Goal: Information Seeking & Learning: Check status

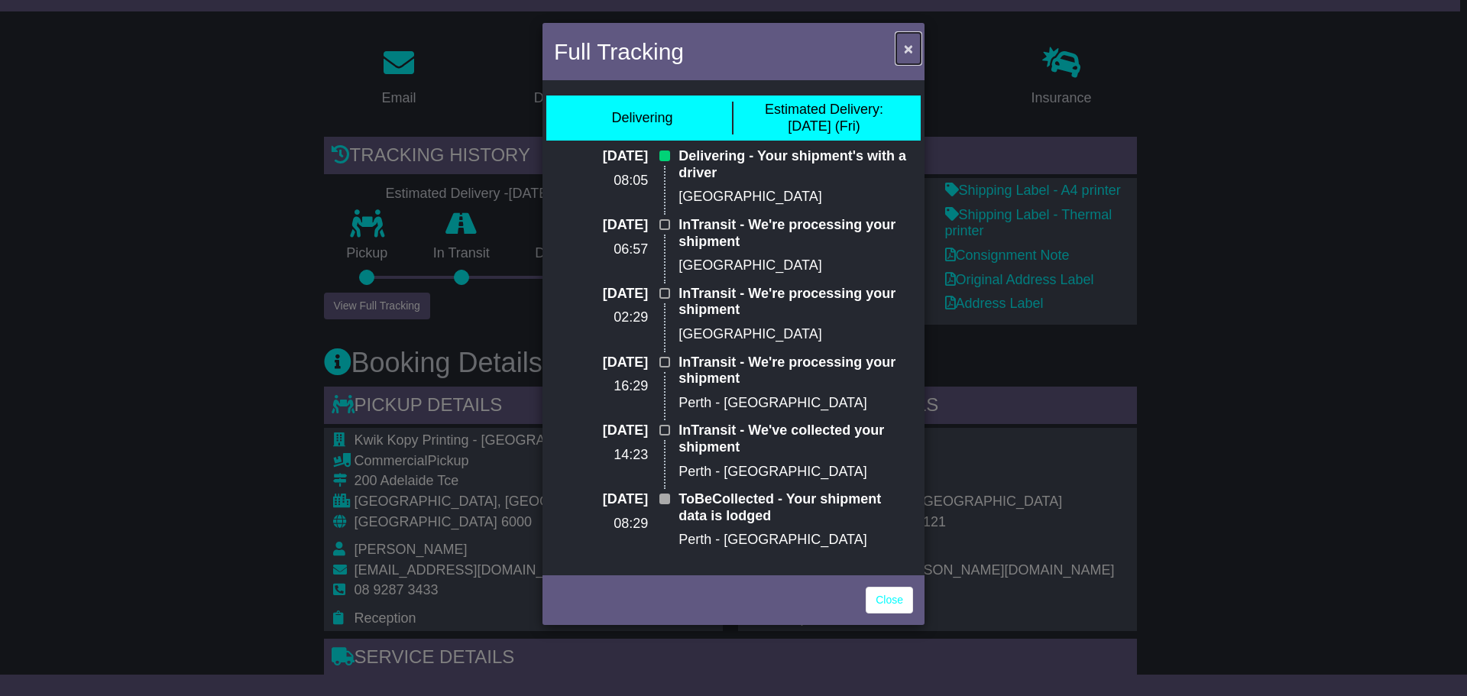
click at [909, 46] on span "×" at bounding box center [908, 49] width 9 height 18
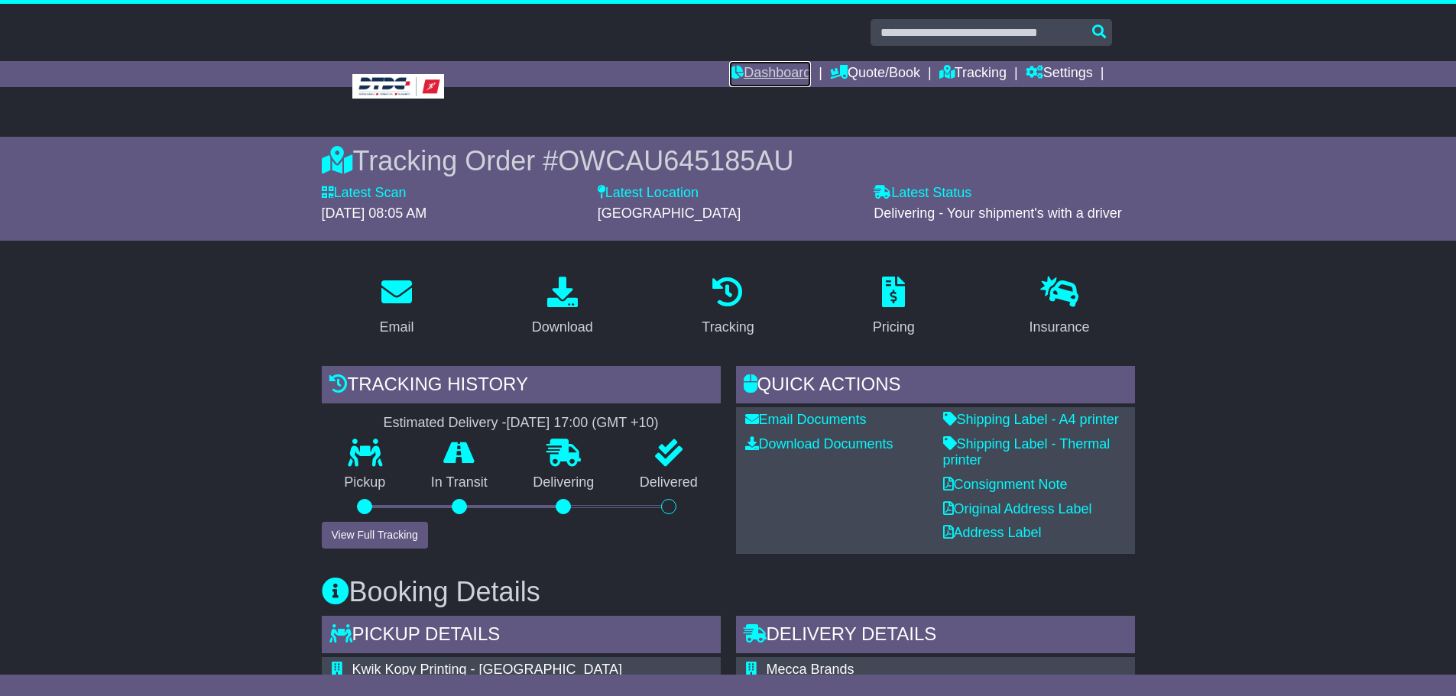
click at [763, 70] on link "Dashboard" at bounding box center [770, 74] width 82 height 26
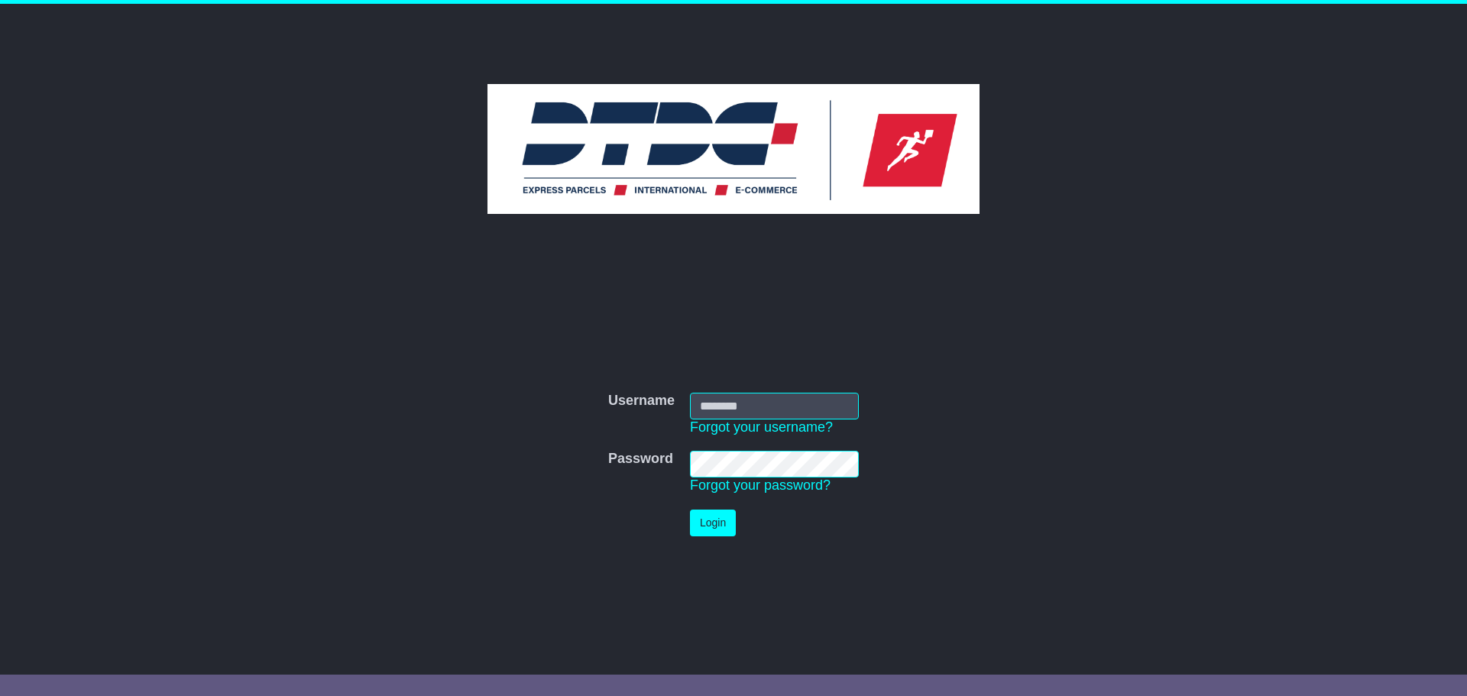
type input "********"
click at [705, 520] on button "Login" at bounding box center [713, 523] width 46 height 27
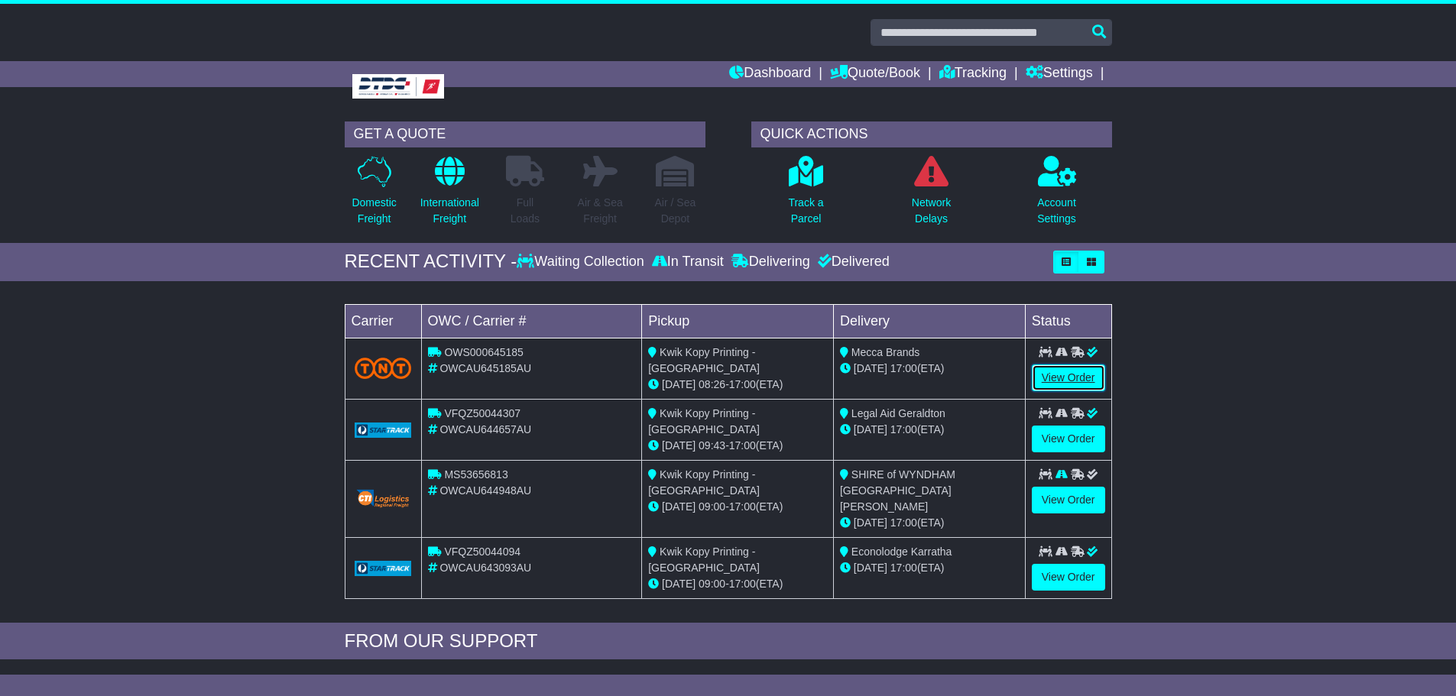
click at [1064, 382] on link "View Order" at bounding box center [1068, 378] width 73 height 27
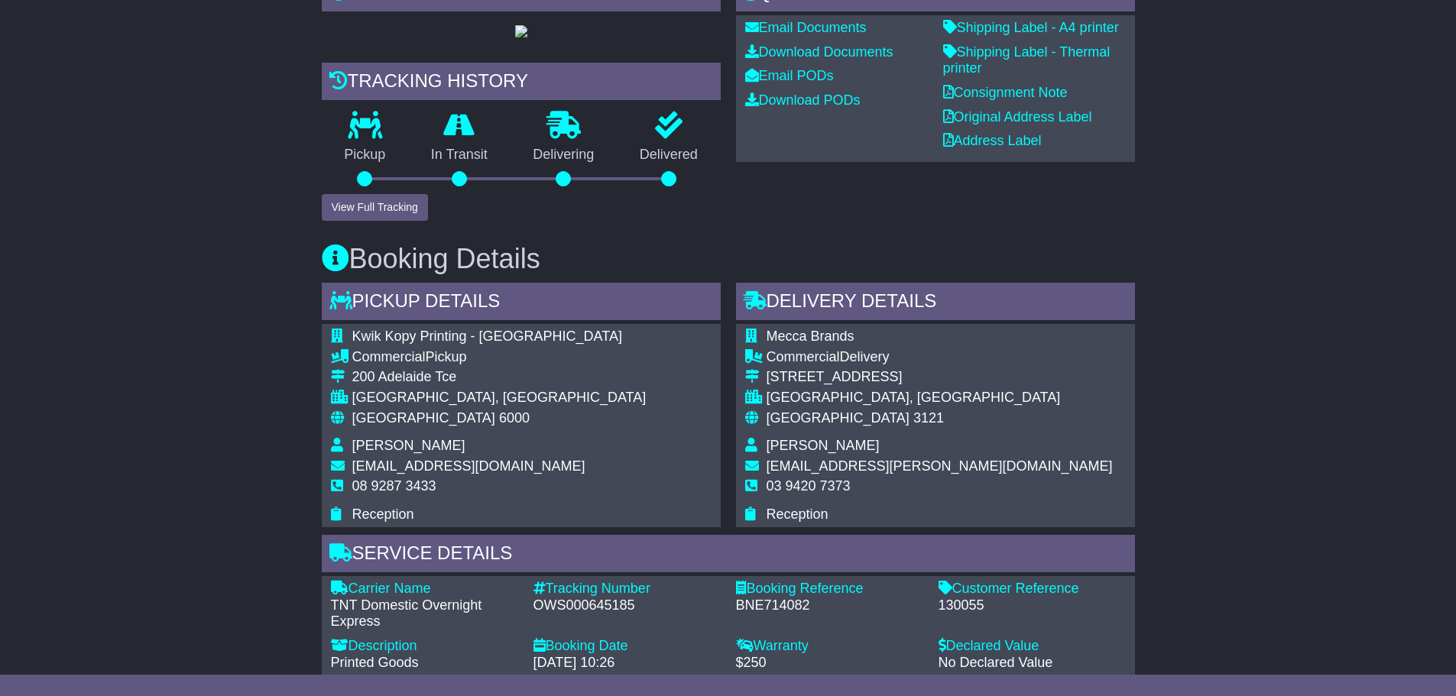
scroll to position [76, 0]
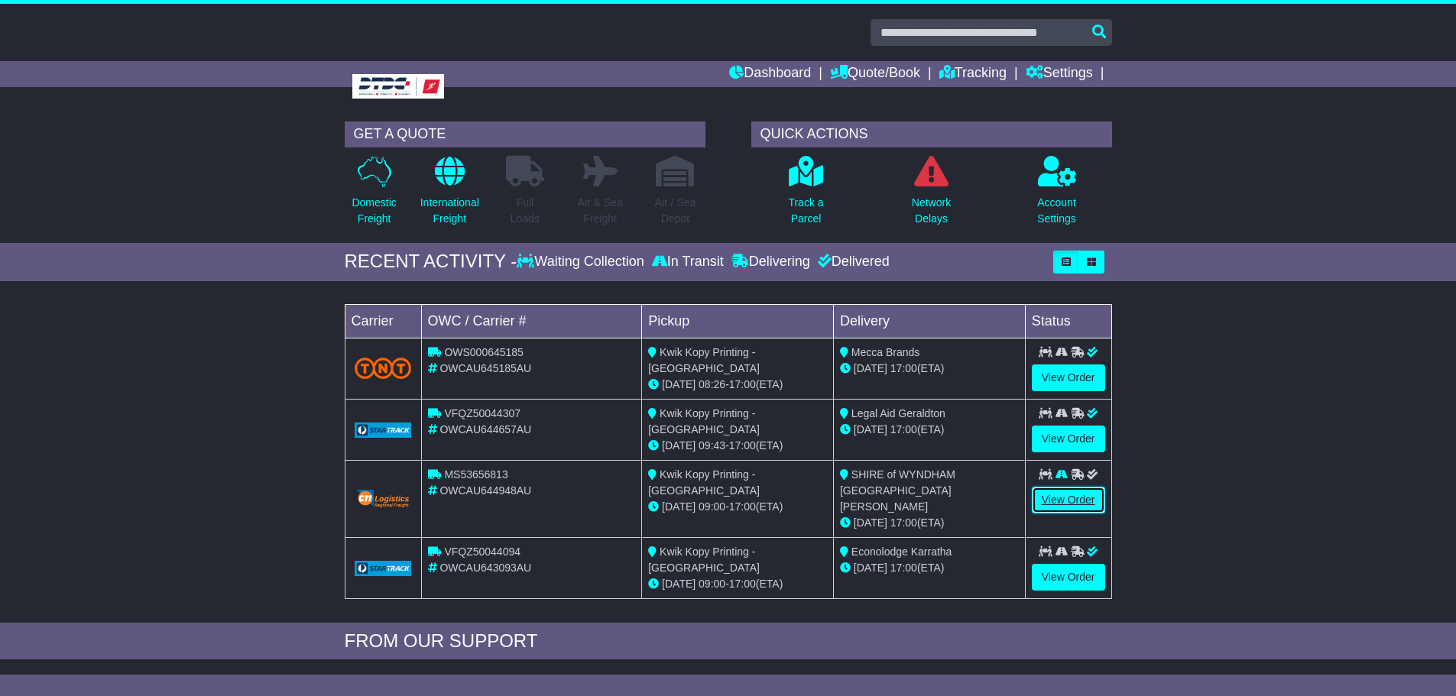
click at [1064, 498] on link "View Order" at bounding box center [1068, 500] width 73 height 27
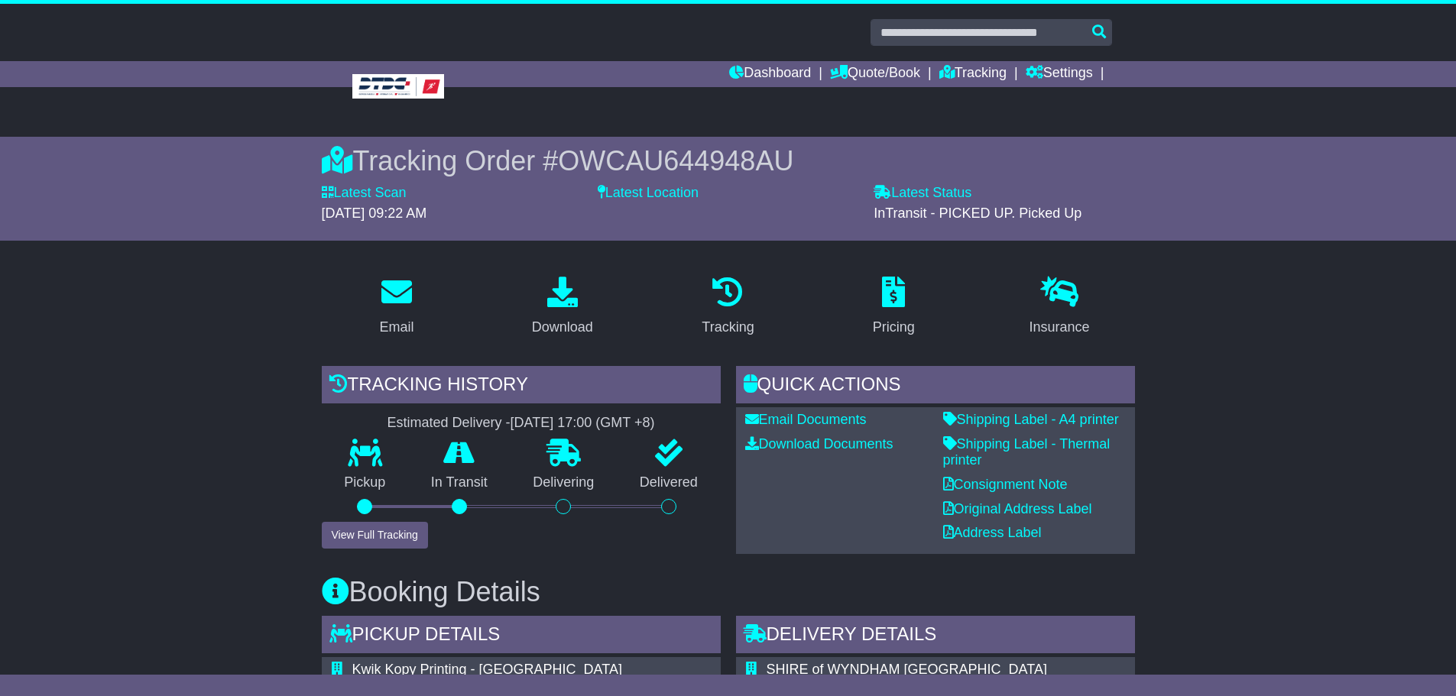
click at [938, 191] on label "Latest Status" at bounding box center [922, 193] width 98 height 17
click at [676, 194] on label "Latest Location" at bounding box center [648, 193] width 101 height 17
click at [601, 186] on icon at bounding box center [602, 192] width 8 height 14
click at [397, 187] on label "Latest Scan" at bounding box center [364, 193] width 85 height 17
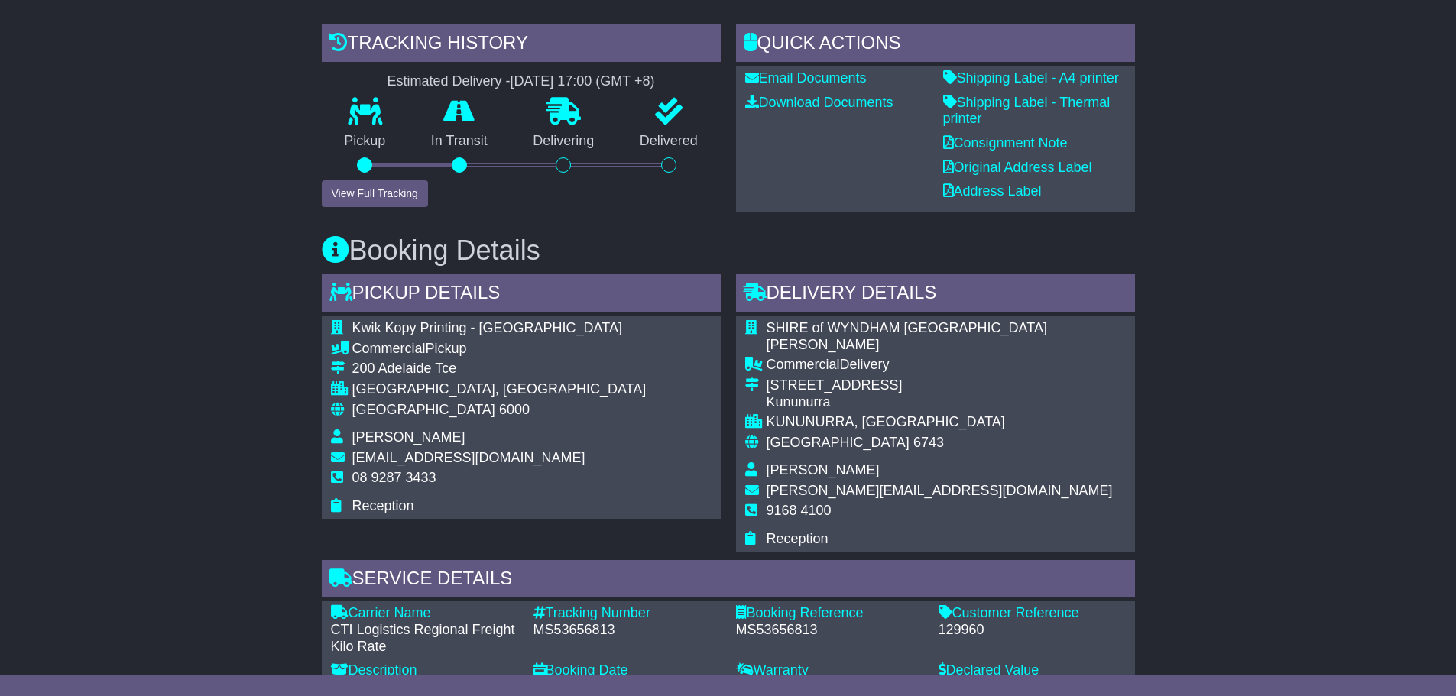
scroll to position [382, 0]
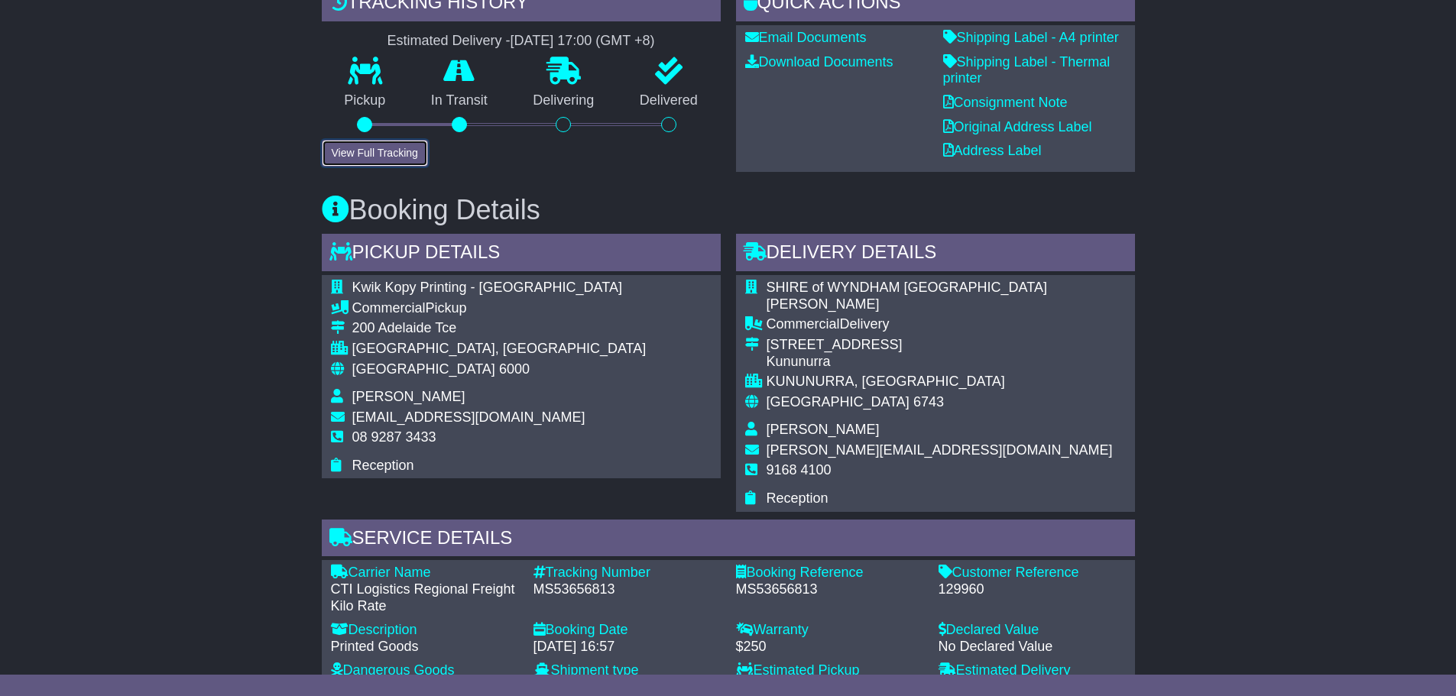
click at [371, 160] on button "View Full Tracking" at bounding box center [375, 153] width 106 height 27
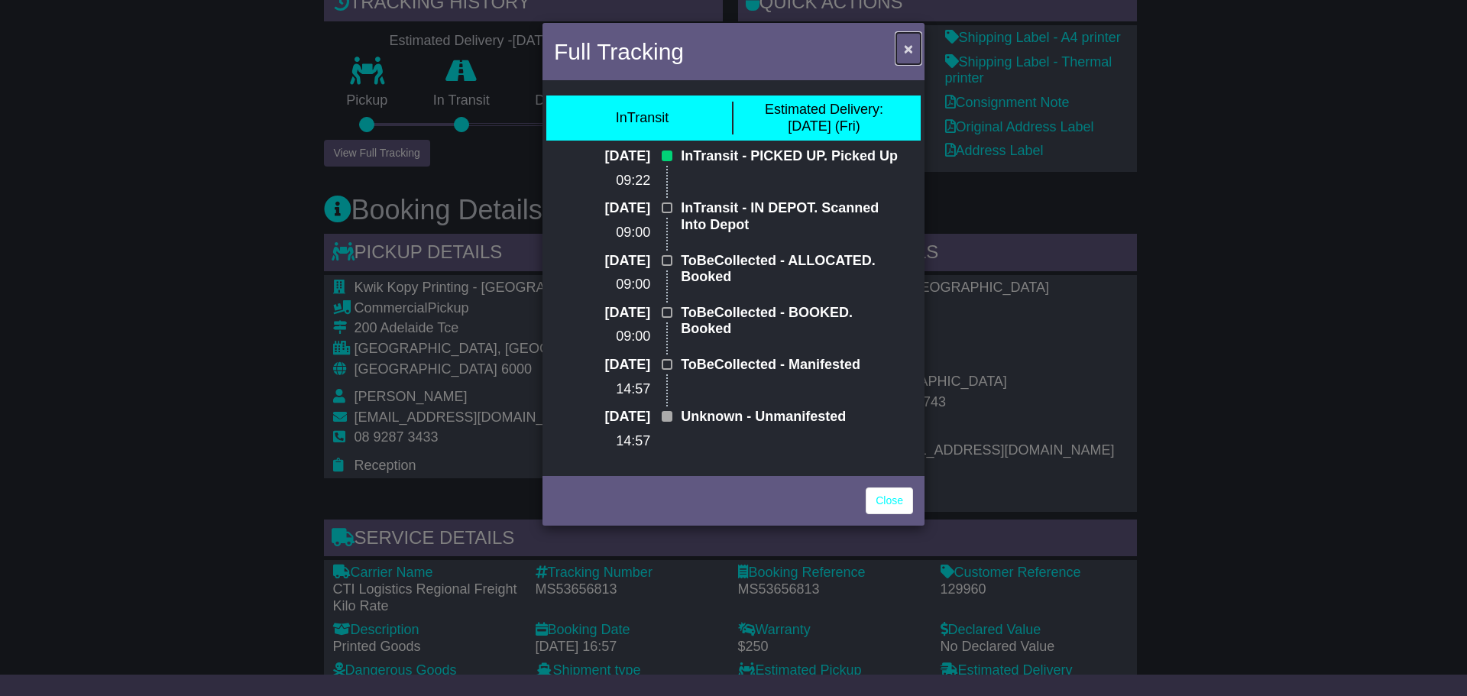
click at [909, 49] on span "×" at bounding box center [908, 49] width 9 height 18
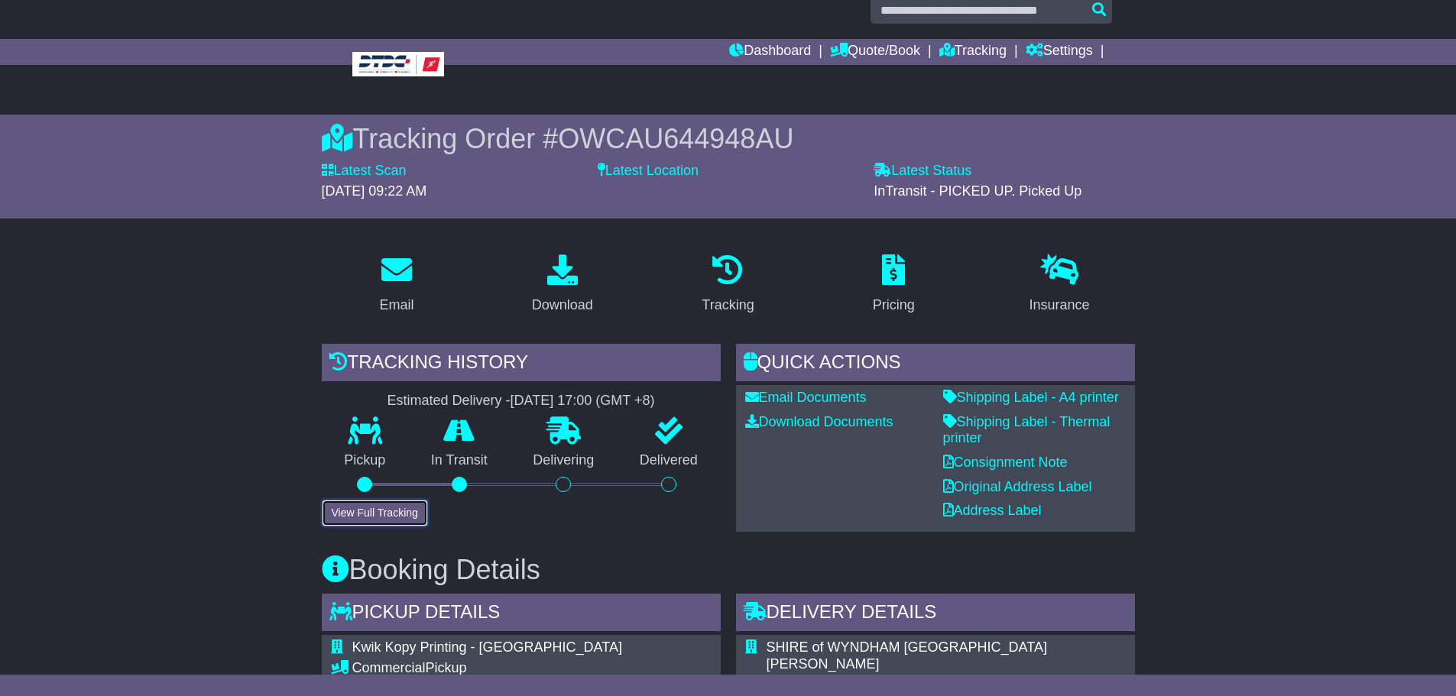
scroll to position [0, 0]
